Goal: Check status: Check status

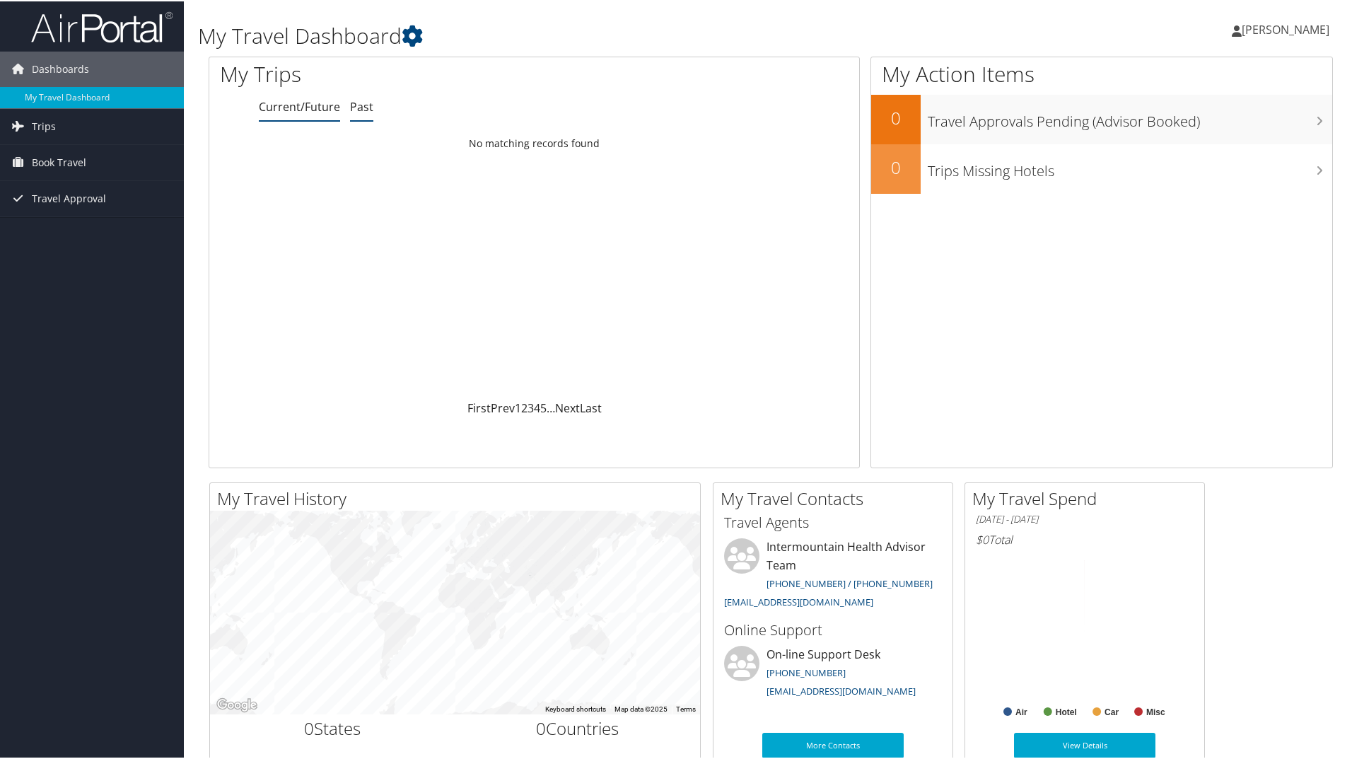
click at [363, 105] on link "Past" at bounding box center [361, 106] width 23 height 16
click at [325, 111] on link "Current/Future" at bounding box center [299, 106] width 81 height 16
click at [47, 126] on span "Trips" at bounding box center [44, 124] width 24 height 35
click at [57, 173] on link "Past Trips" at bounding box center [92, 174] width 184 height 21
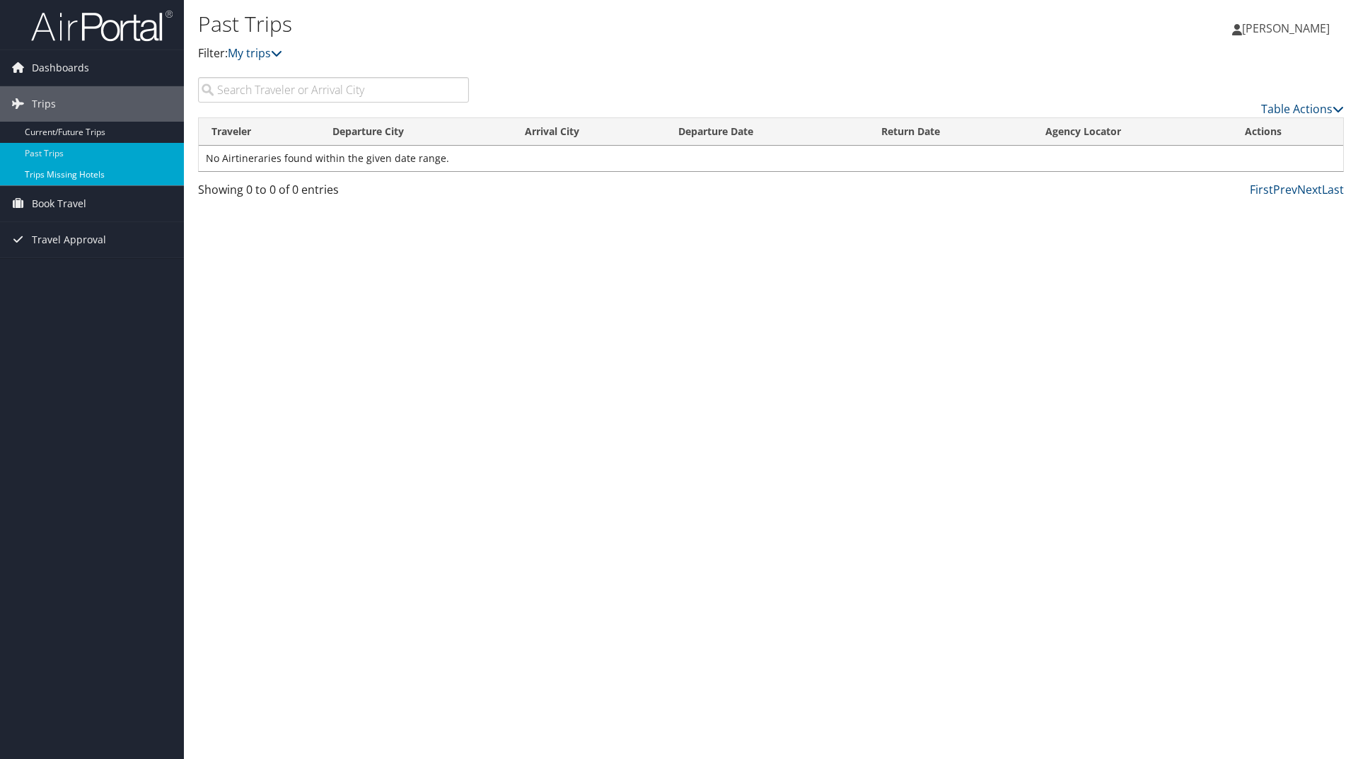
click at [71, 174] on link "Trips Missing Hotels" at bounding box center [92, 174] width 184 height 21
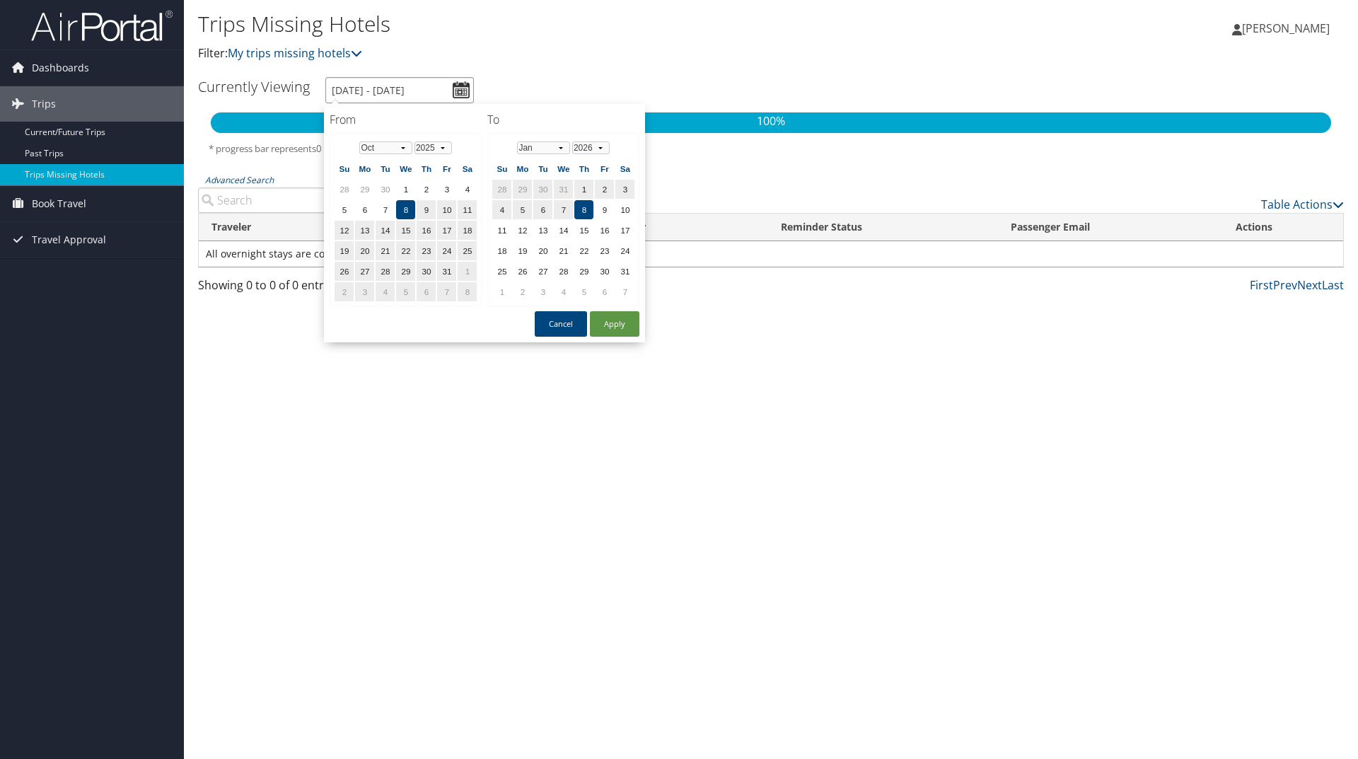
click at [458, 86] on input "10/8/2025 - 1/8/2026" at bounding box center [399, 90] width 148 height 26
click at [384, 211] on td "7" at bounding box center [384, 209] width 19 height 19
click at [373, 190] on td "29" at bounding box center [364, 189] width 19 height 19
click at [610, 326] on button "Apply" at bounding box center [614, 323] width 49 height 25
type input "9/29/2025 - 1/8/2026"
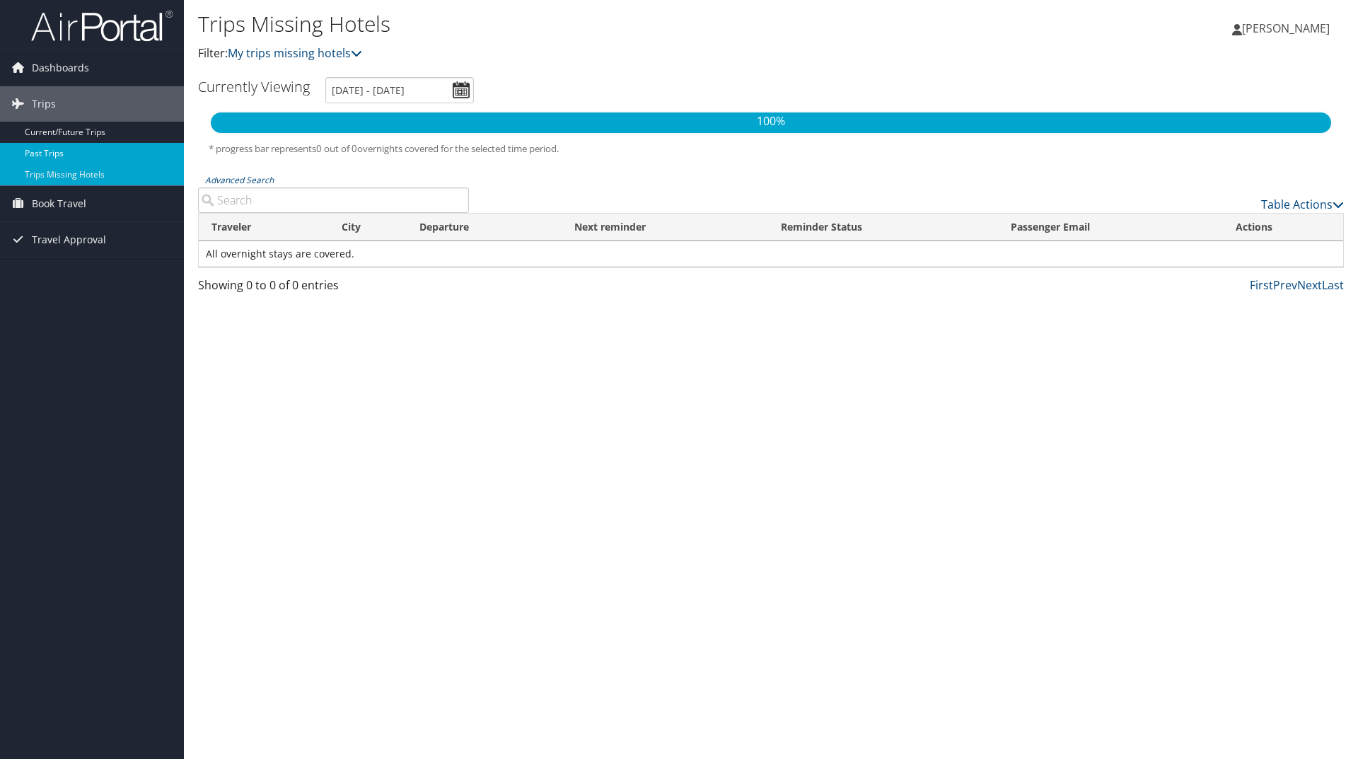
click at [61, 154] on link "Past Trips" at bounding box center [92, 153] width 184 height 21
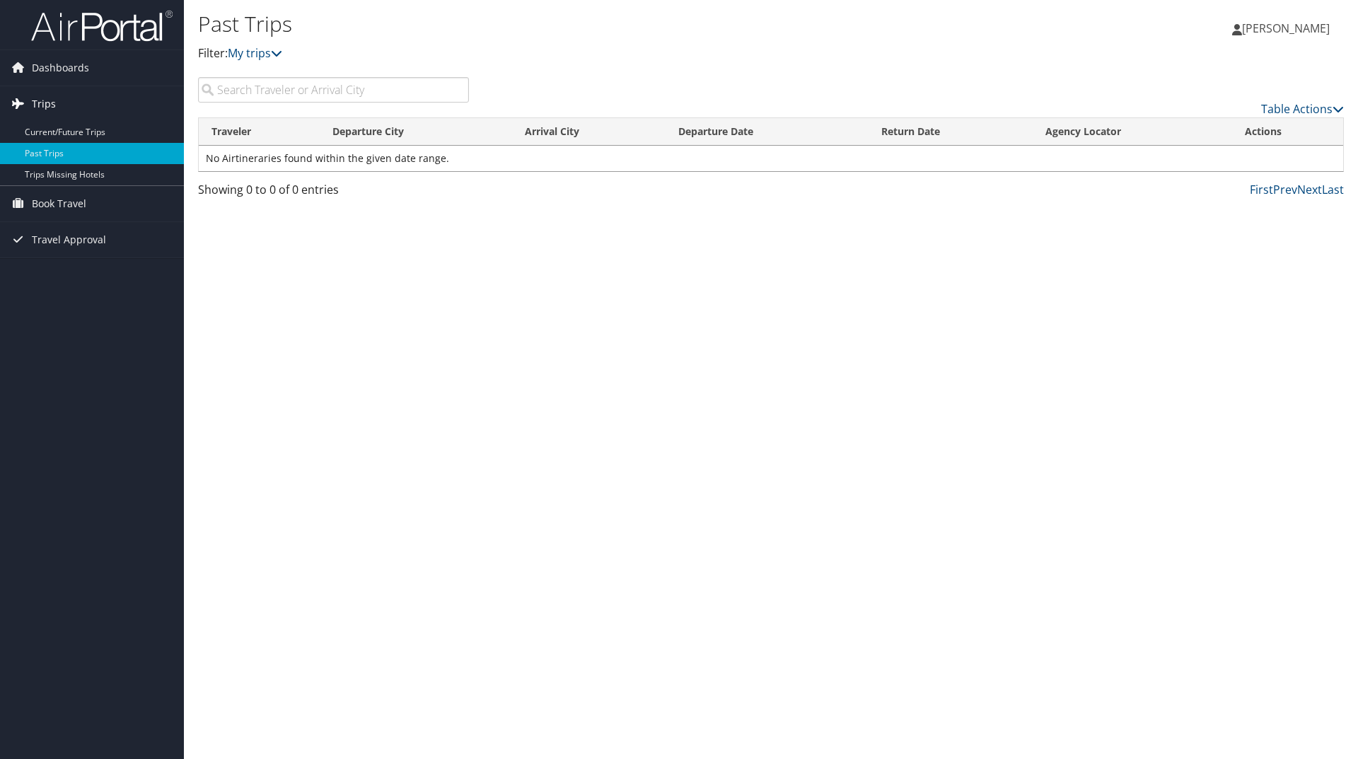
click at [49, 100] on span "Trips" at bounding box center [44, 103] width 24 height 35
